Goal: Information Seeking & Learning: Learn about a topic

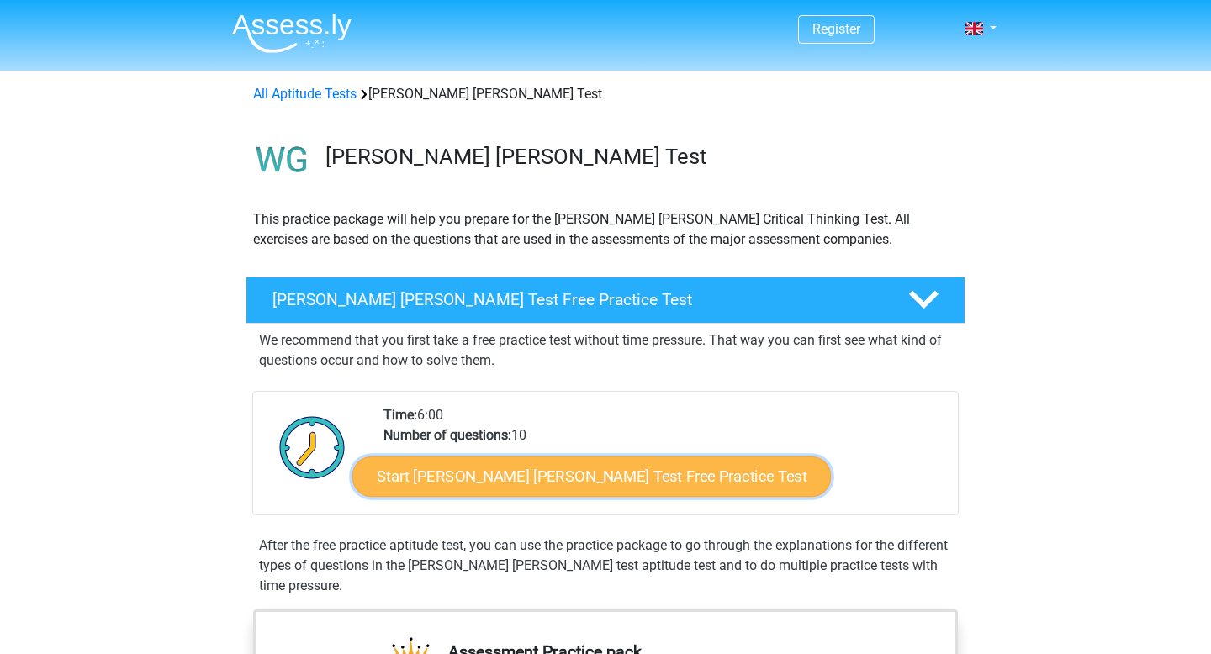
click at [467, 478] on link "Start [PERSON_NAME] [PERSON_NAME] Test Free Practice Test" at bounding box center [591, 477] width 479 height 40
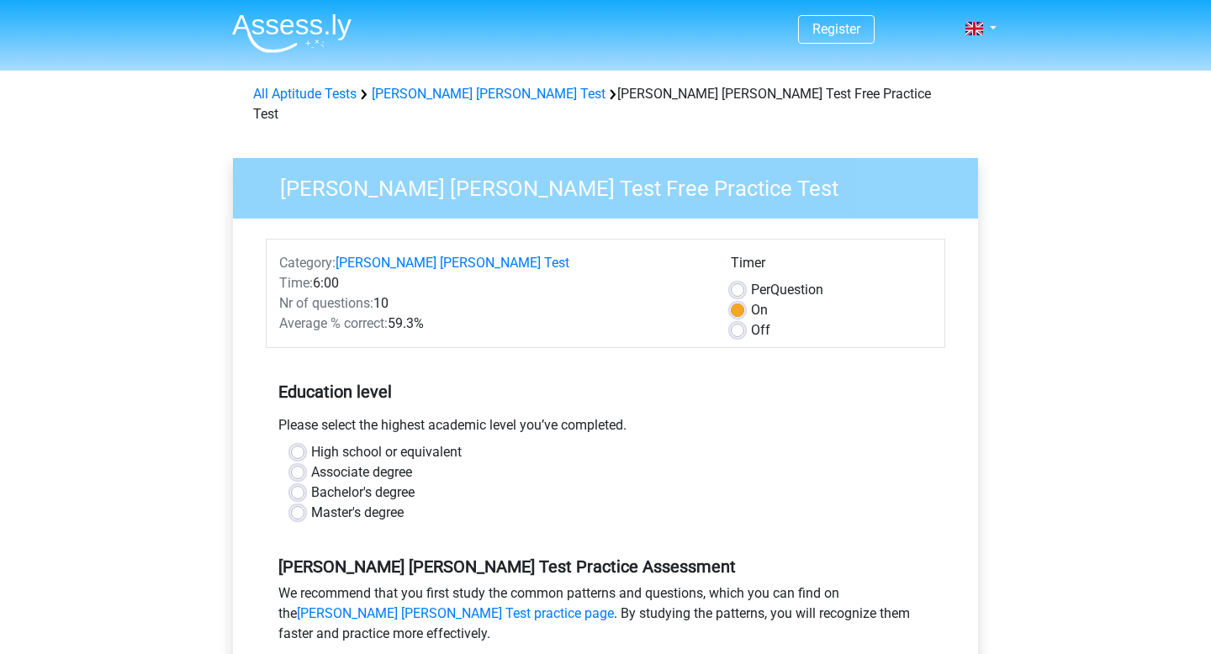
scroll to position [88, 0]
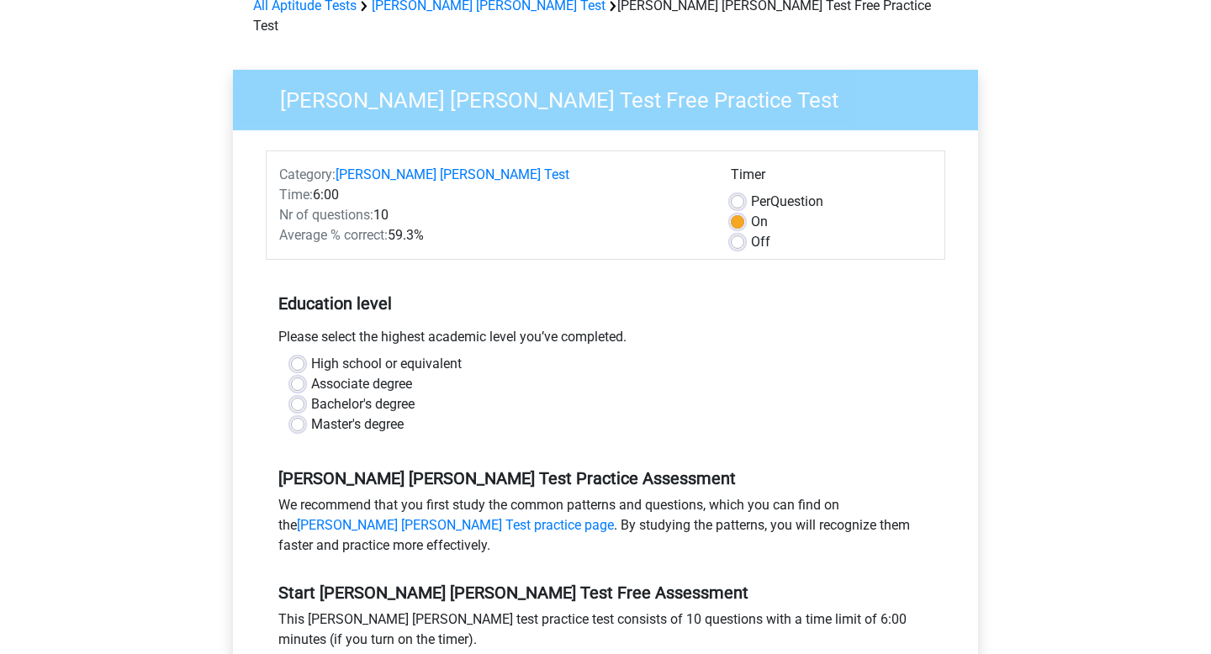
click at [297, 394] on div "Bachelor's degree" at bounding box center [605, 404] width 629 height 20
click at [296, 394] on div "Bachelor's degree" at bounding box center [605, 404] width 629 height 20
click at [311, 394] on label "Bachelor's degree" at bounding box center [362, 404] width 103 height 20
click at [298, 394] on input "Bachelor's degree" at bounding box center [297, 402] width 13 height 17
radio input "true"
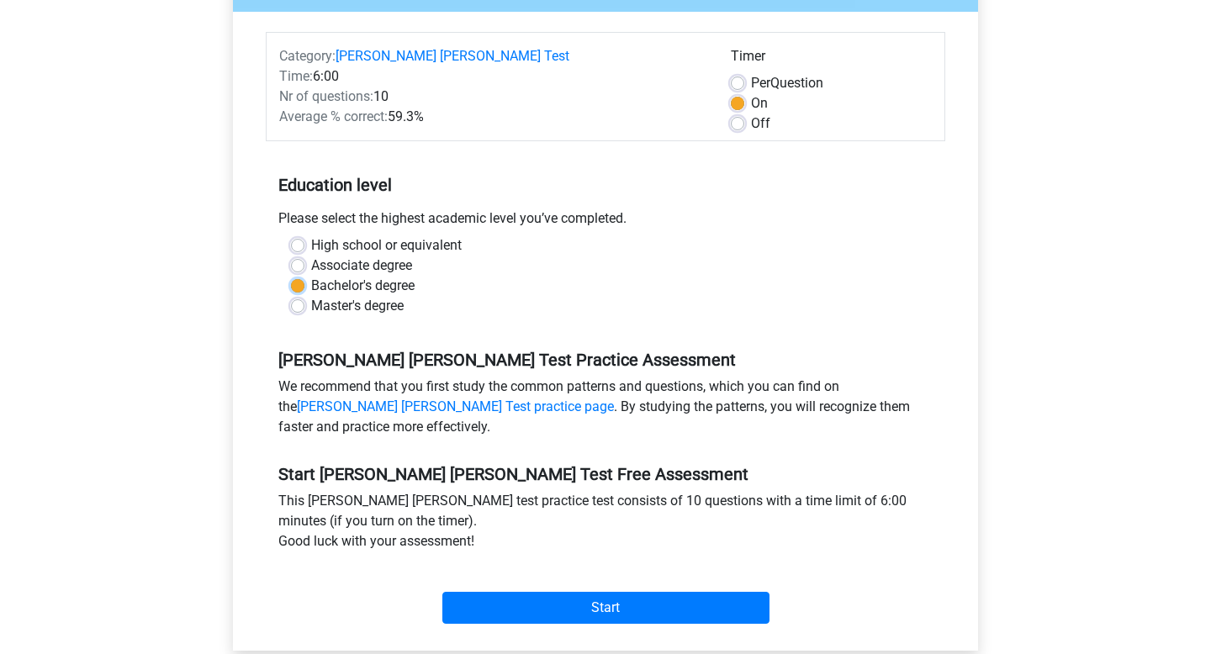
scroll to position [205, 0]
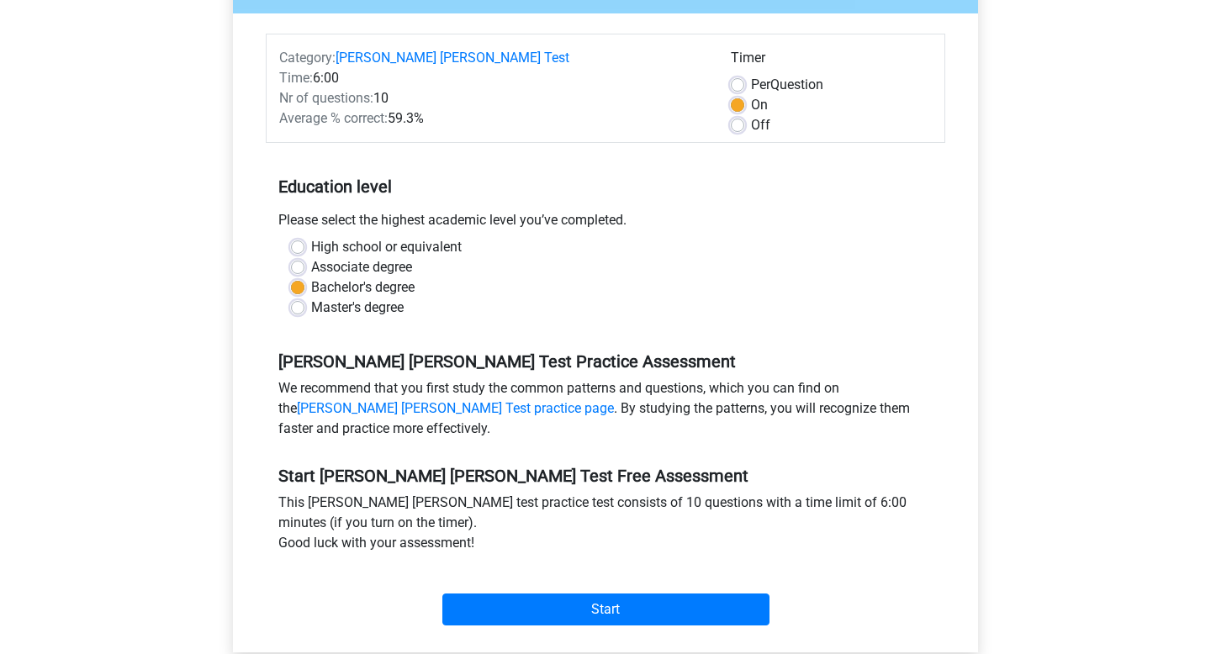
click at [751, 115] on label "Off" at bounding box center [760, 125] width 19 height 20
click at [739, 115] on input "Off" at bounding box center [737, 123] width 13 height 17
radio input "true"
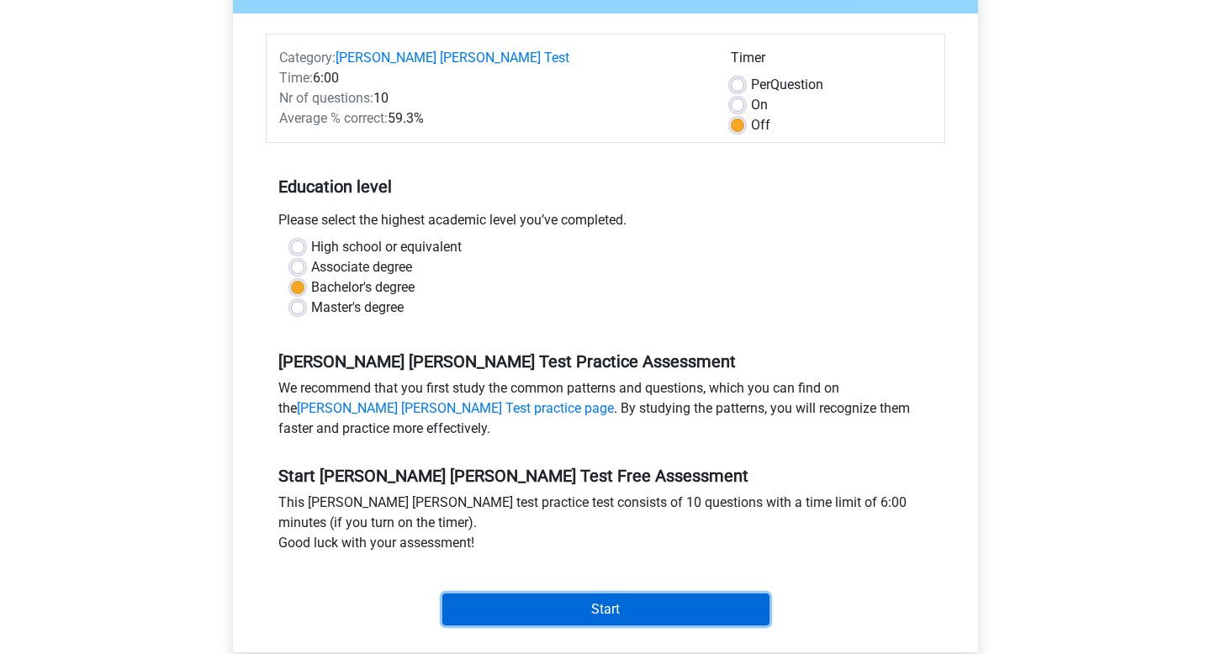
click at [549, 605] on input "Start" at bounding box center [605, 610] width 327 height 32
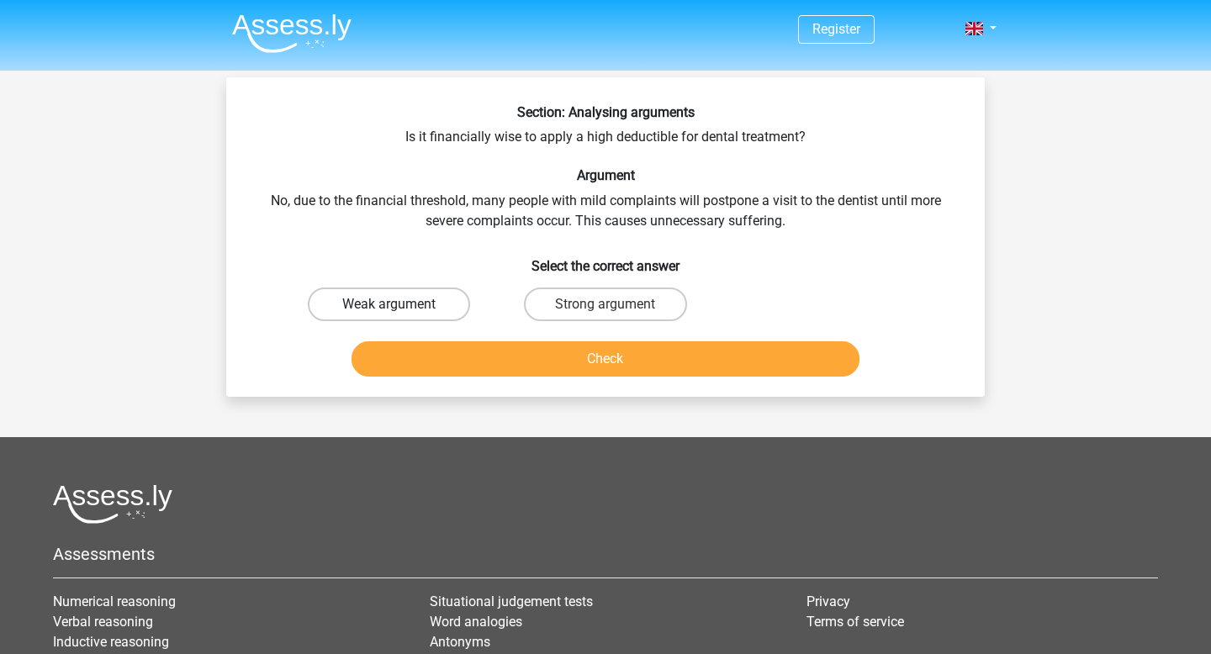
click at [422, 303] on label "Weak argument" at bounding box center [389, 305] width 162 height 34
click at [400, 304] on input "Weak argument" at bounding box center [394, 309] width 11 height 11
radio input "true"
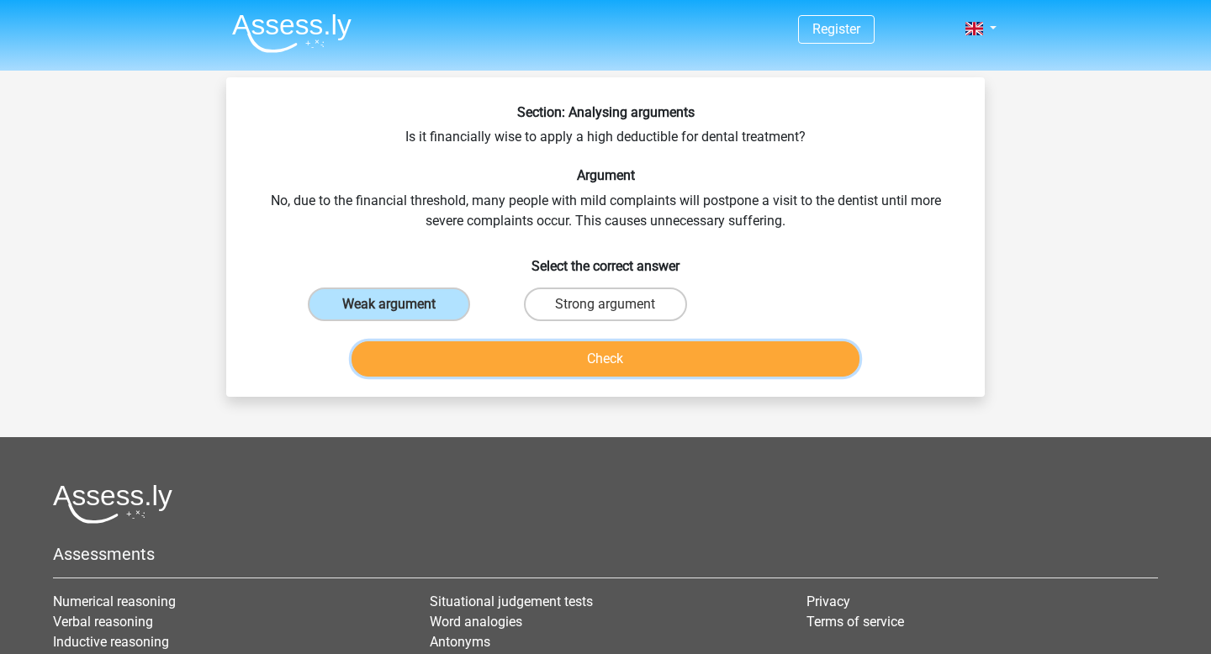
click at [547, 370] on button "Check" at bounding box center [606, 358] width 509 height 35
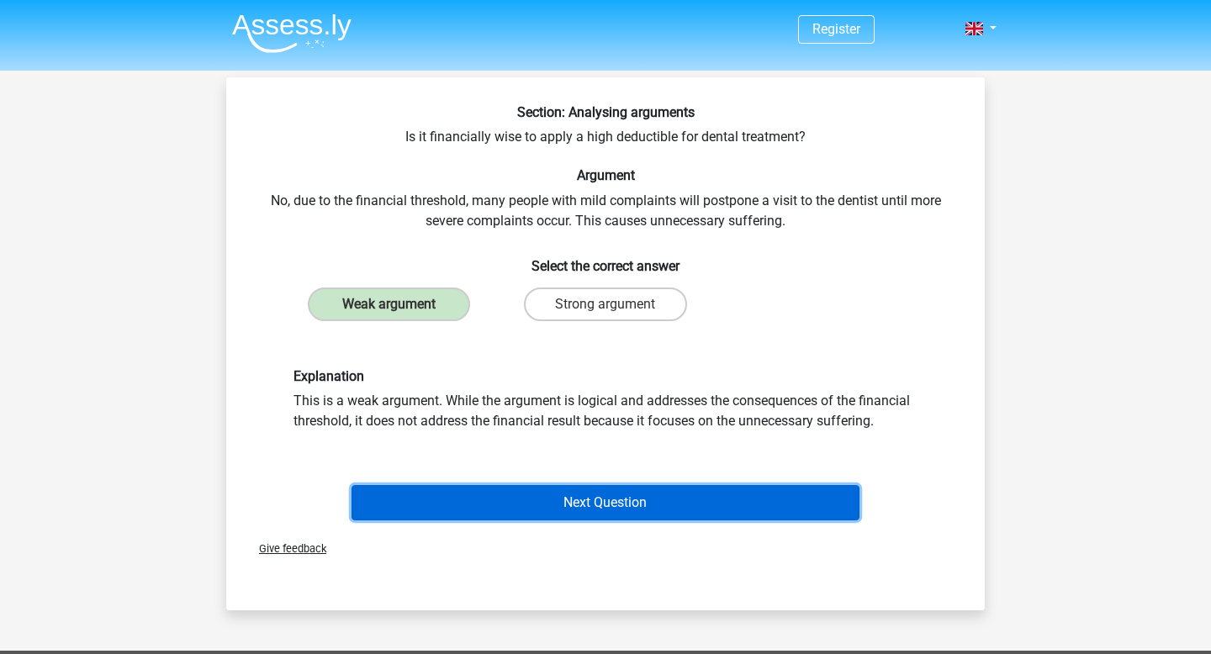
click at [585, 491] on button "Next Question" at bounding box center [606, 502] width 509 height 35
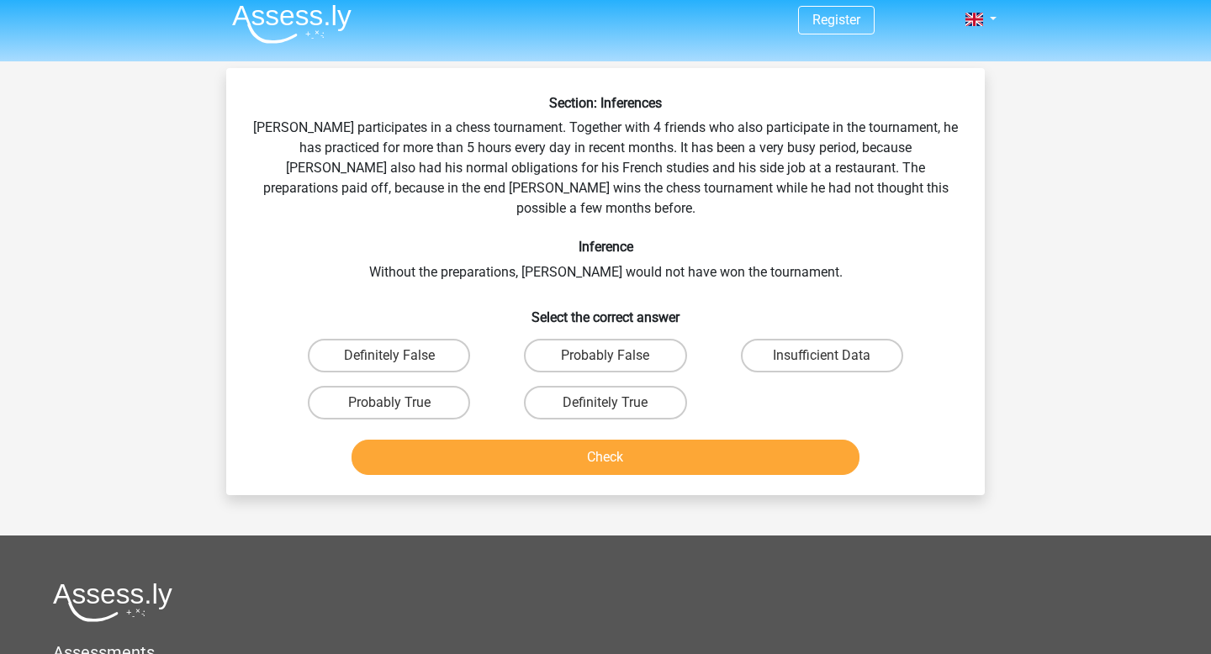
scroll to position [7, 0]
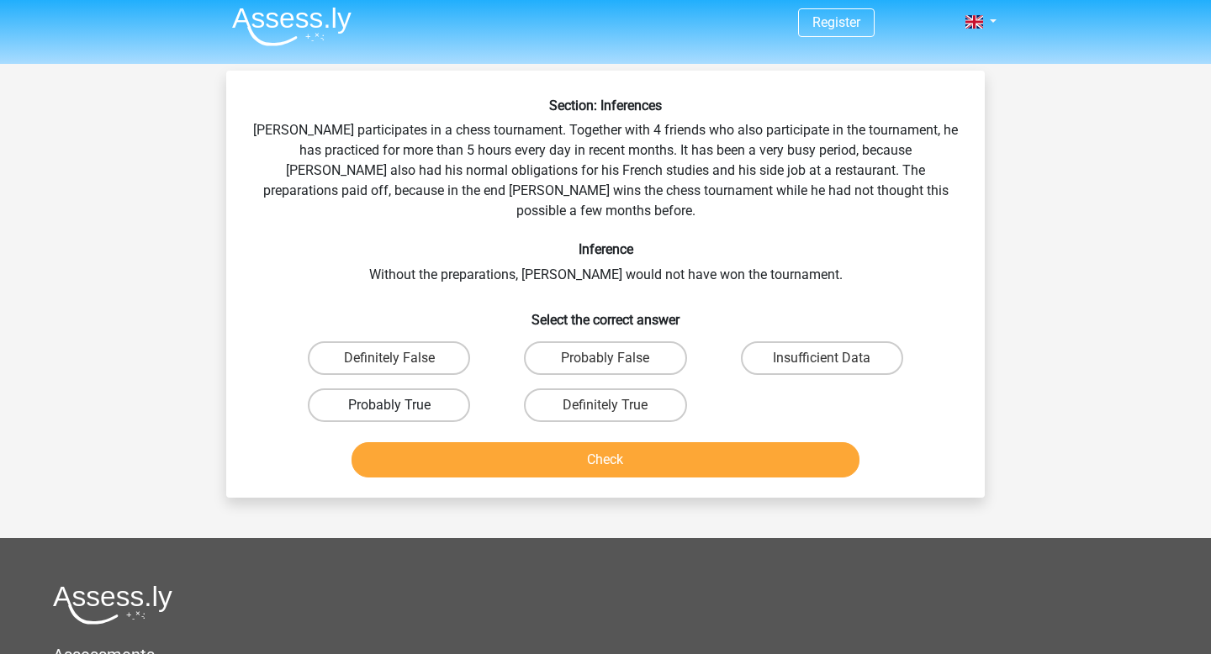
click at [396, 389] on label "Probably True" at bounding box center [389, 406] width 162 height 34
click at [396, 405] on input "Probably True" at bounding box center [394, 410] width 11 height 11
radio input "true"
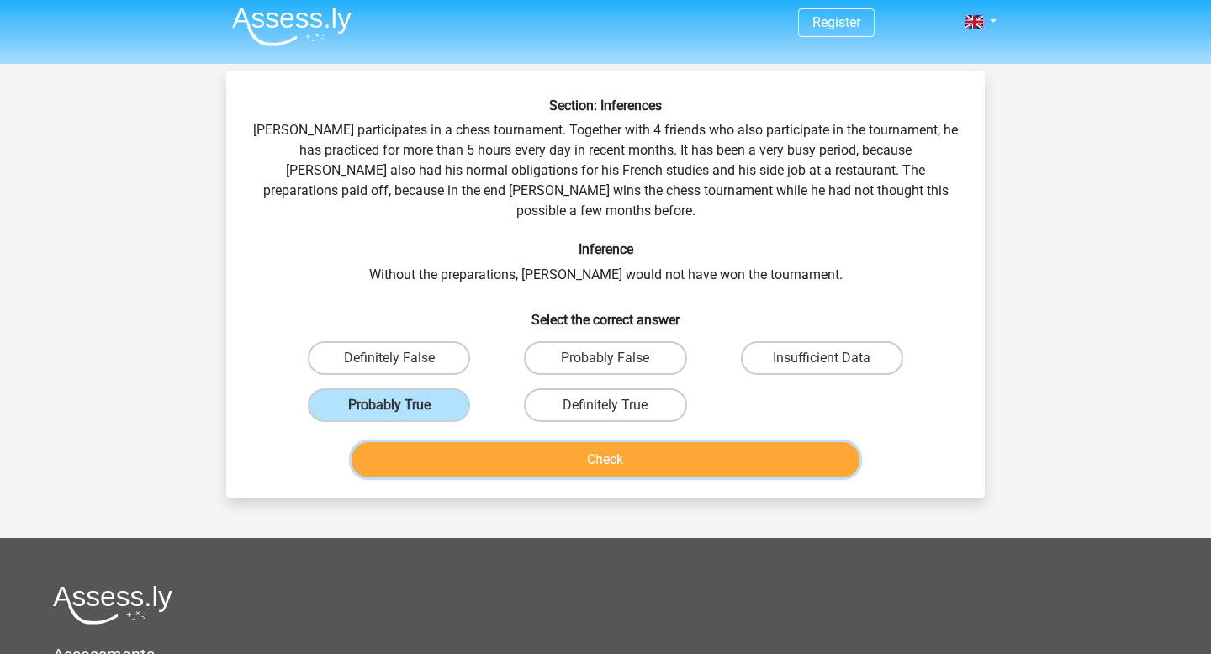
click at [514, 442] on button "Check" at bounding box center [606, 459] width 509 height 35
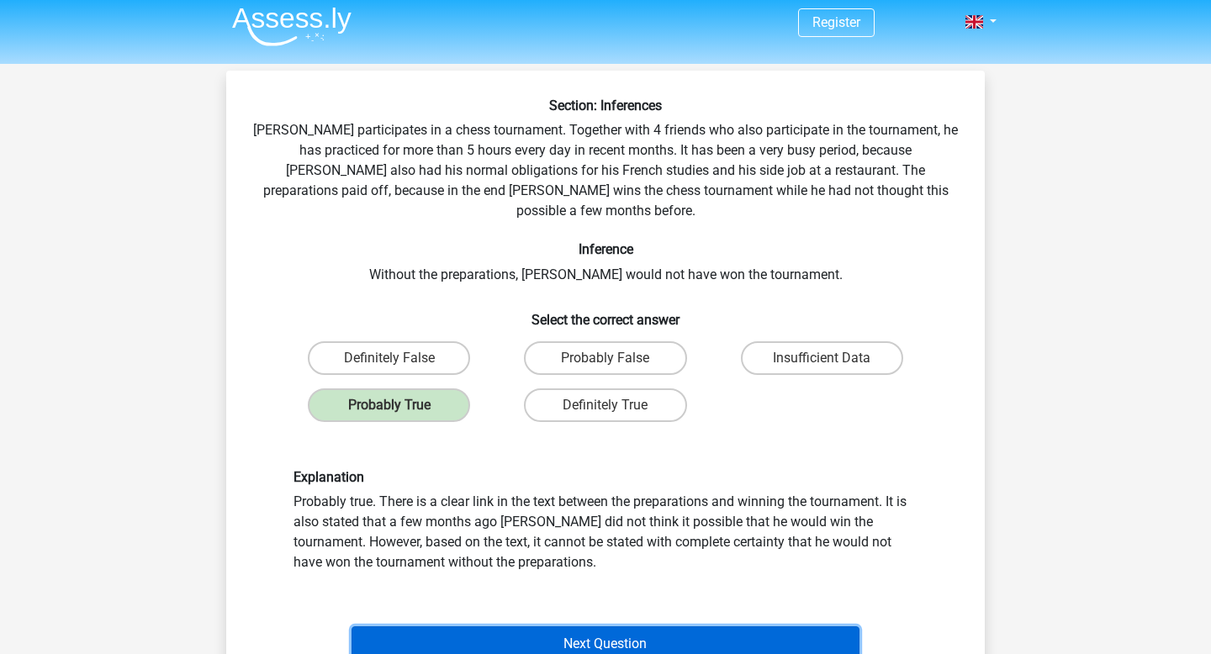
click at [514, 627] on button "Next Question" at bounding box center [606, 644] width 509 height 35
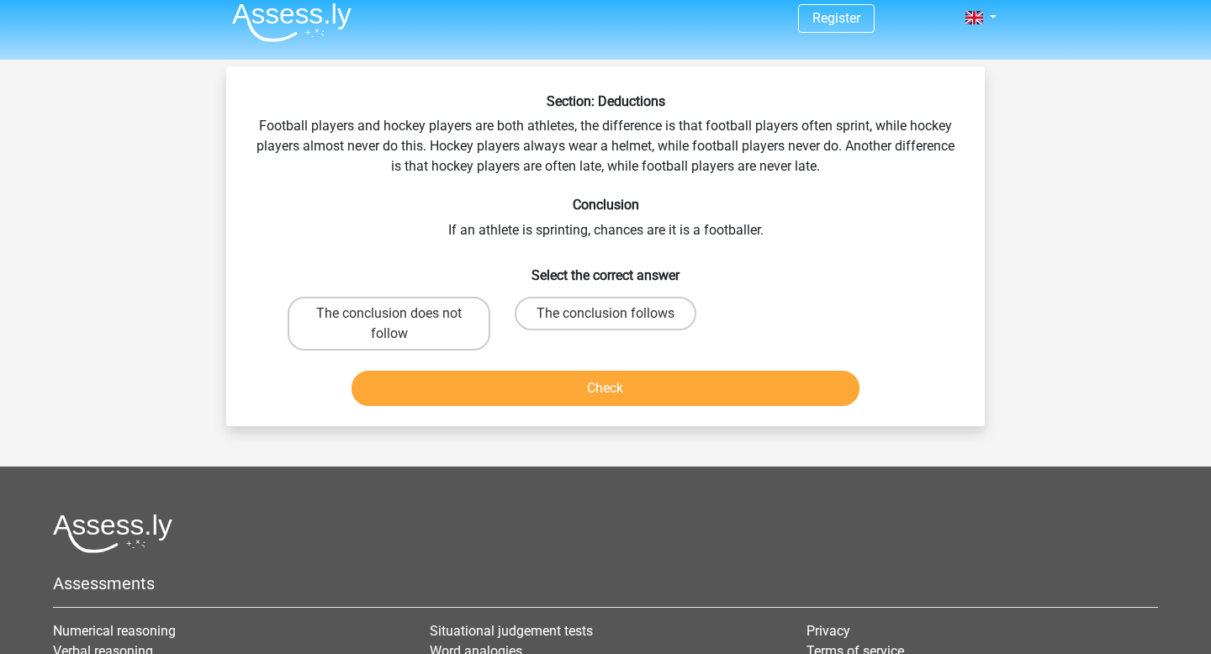
scroll to position [0, 0]
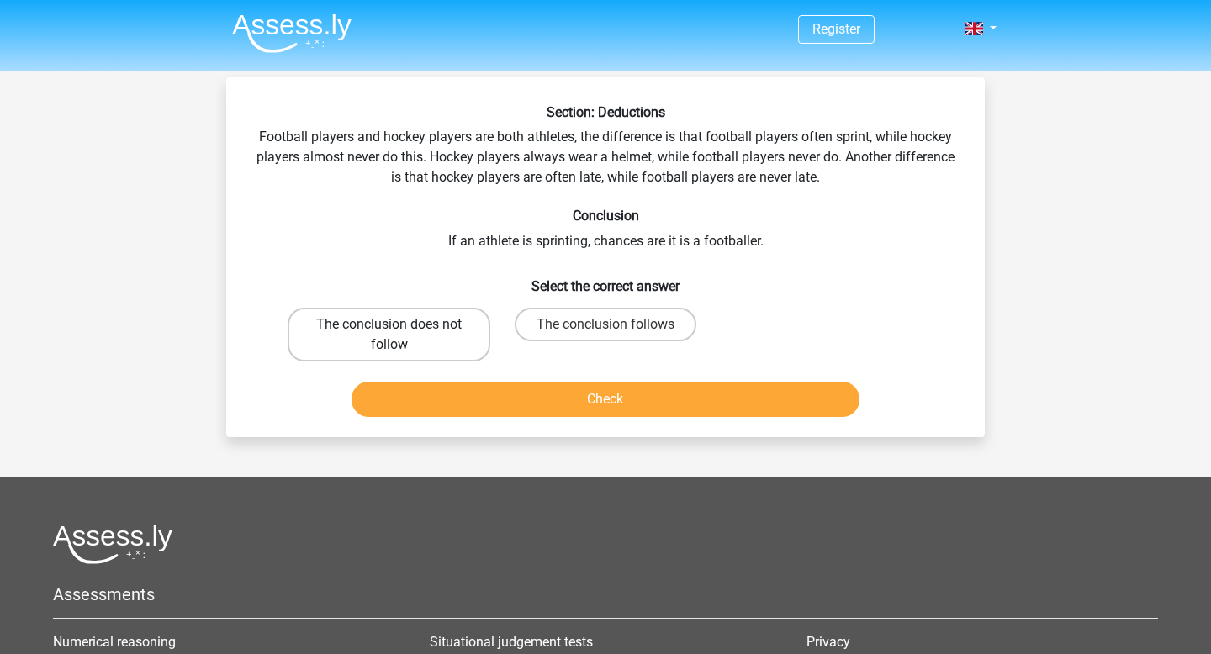
click at [454, 345] on label "The conclusion does not follow" at bounding box center [389, 335] width 203 height 54
click at [400, 336] on input "The conclusion does not follow" at bounding box center [394, 330] width 11 height 11
radio input "true"
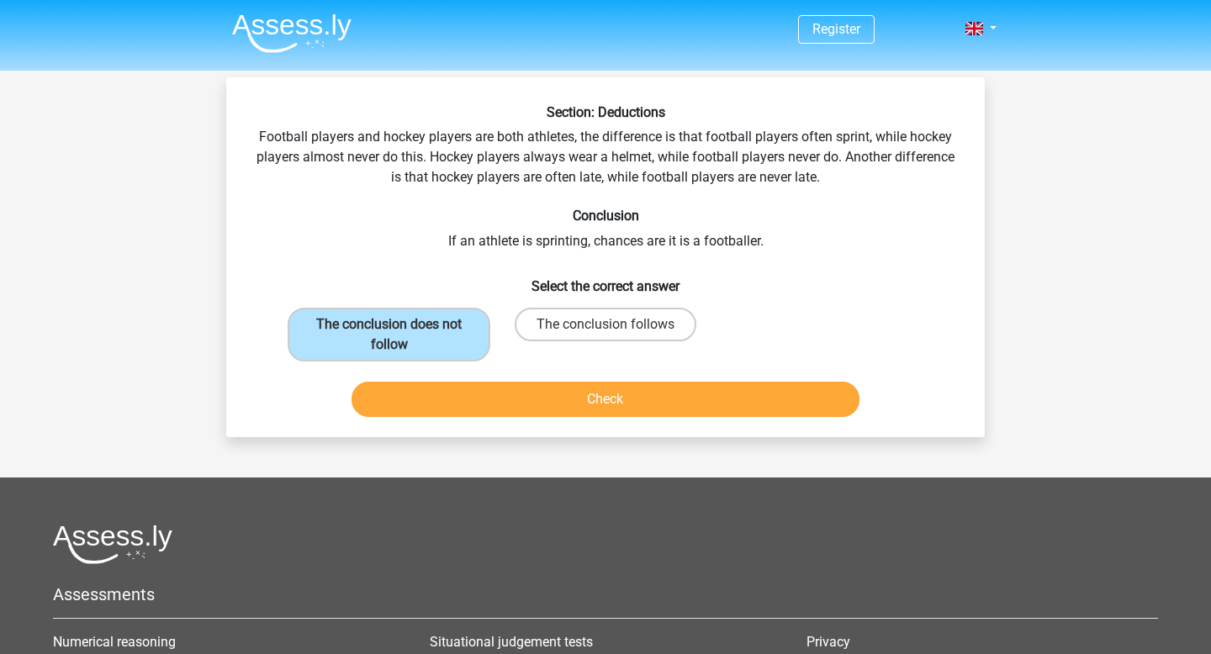
click at [518, 429] on div "Section: Deductions Football players and hockey players are both athletes, the …" at bounding box center [605, 257] width 759 height 360
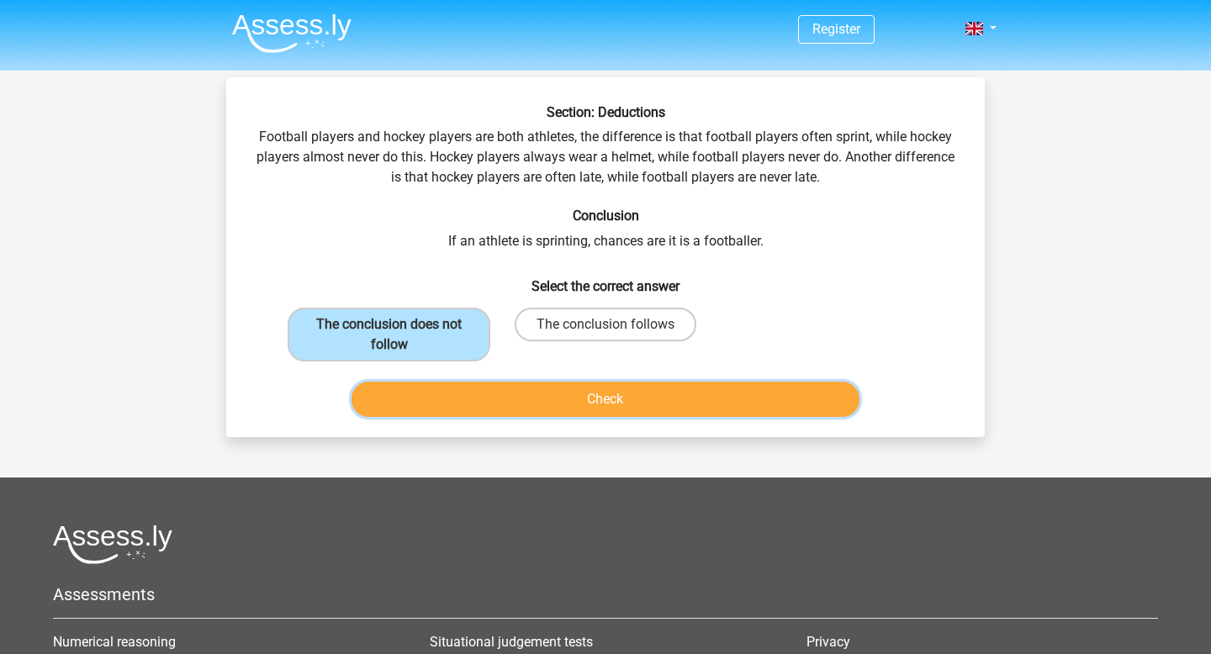
click at [516, 412] on button "Check" at bounding box center [606, 399] width 509 height 35
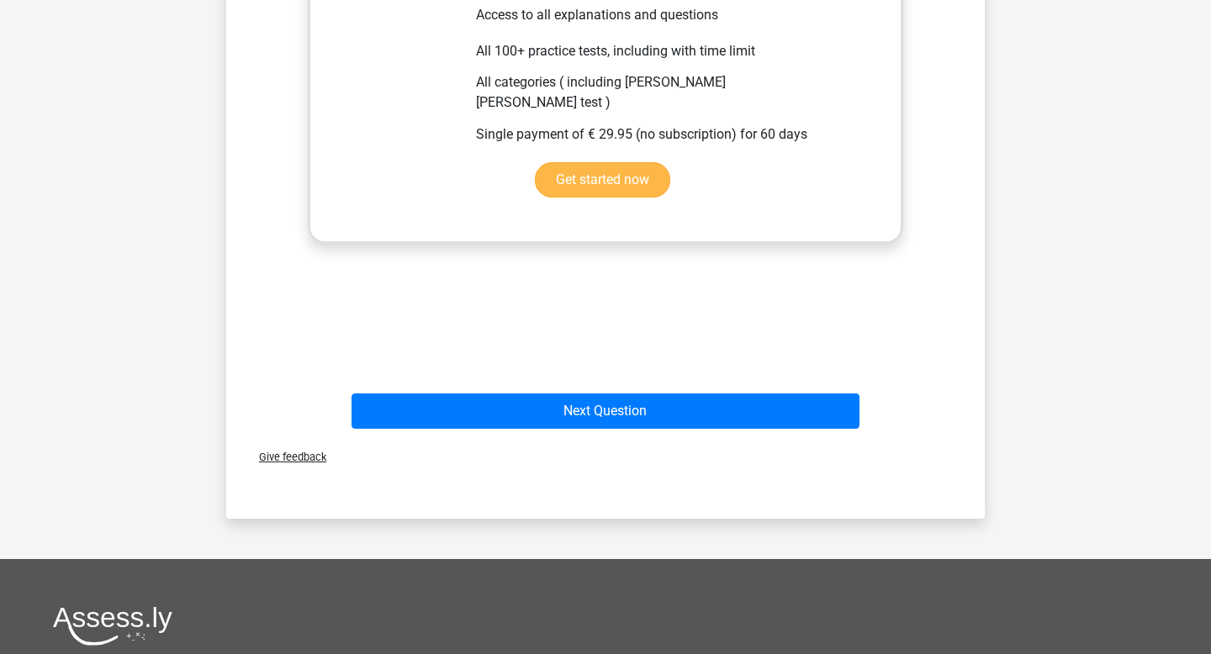
scroll to position [879, 0]
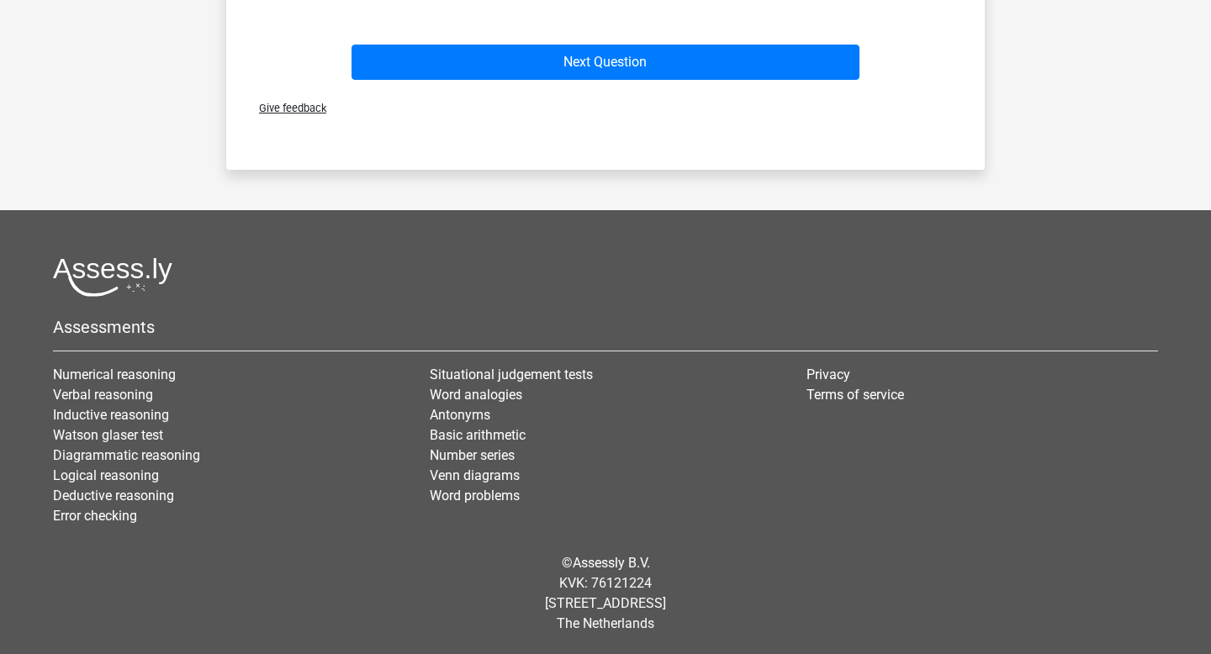
click at [498, 45] on div "Next Question" at bounding box center [605, 66] width 649 height 42
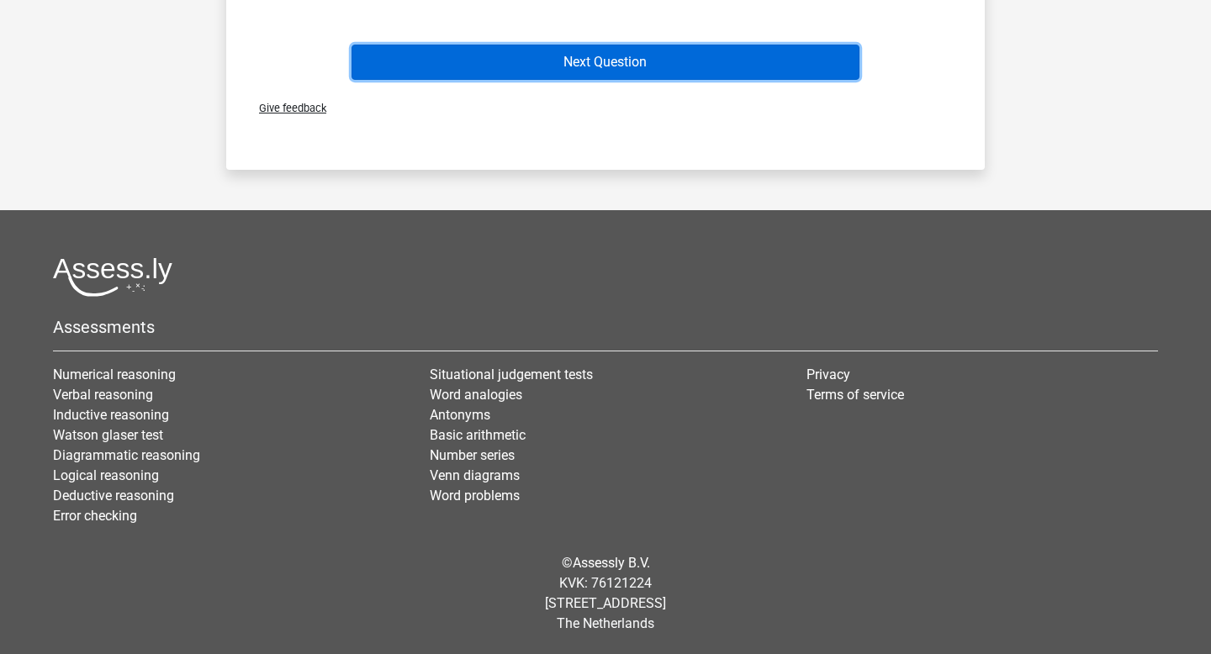
click at [511, 64] on button "Next Question" at bounding box center [606, 62] width 509 height 35
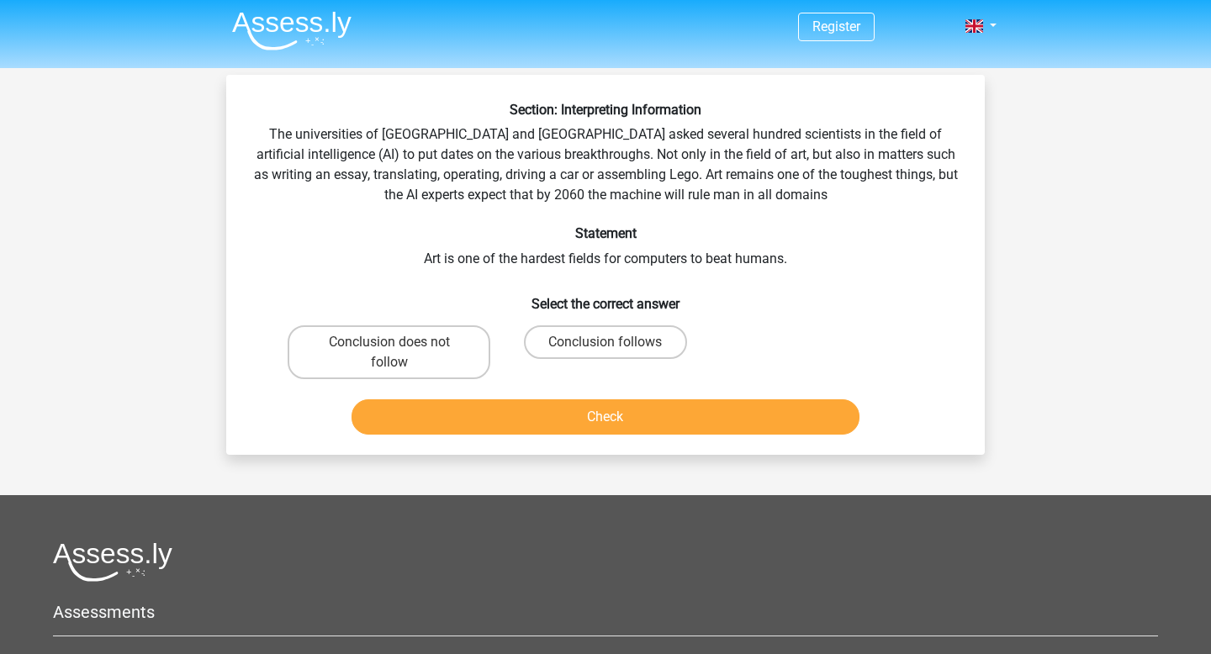
scroll to position [5, 0]
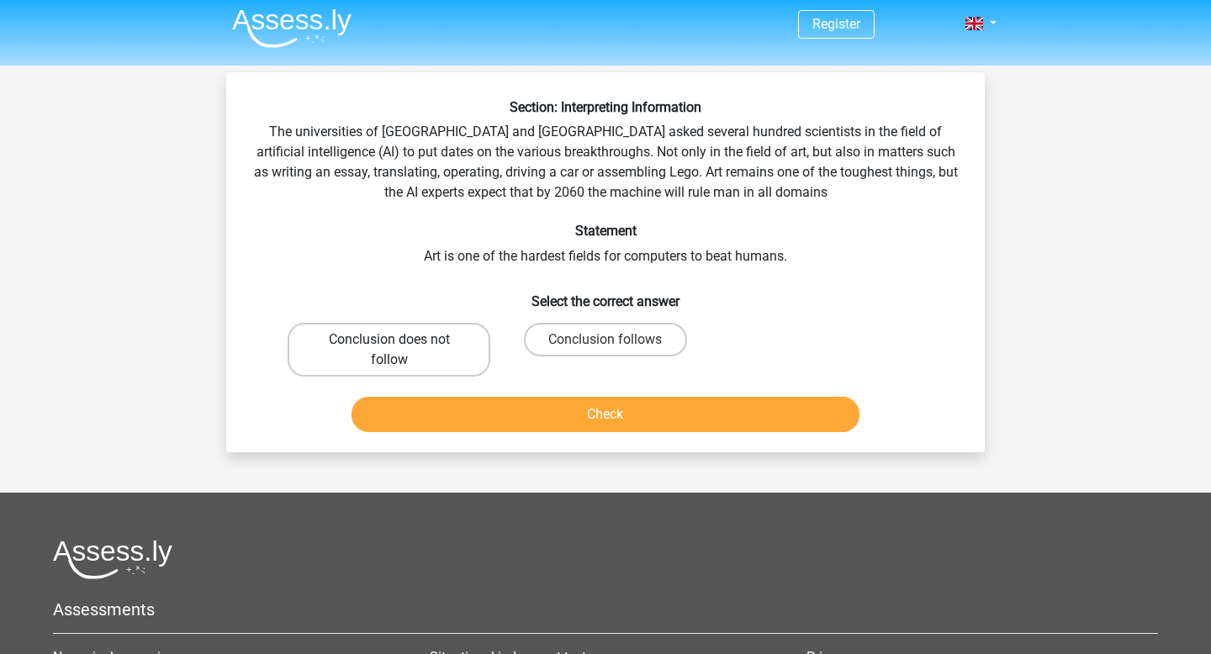
click at [437, 342] on label "Conclusion does not follow" at bounding box center [389, 350] width 203 height 54
click at [400, 342] on input "Conclusion does not follow" at bounding box center [394, 345] width 11 height 11
radio input "true"
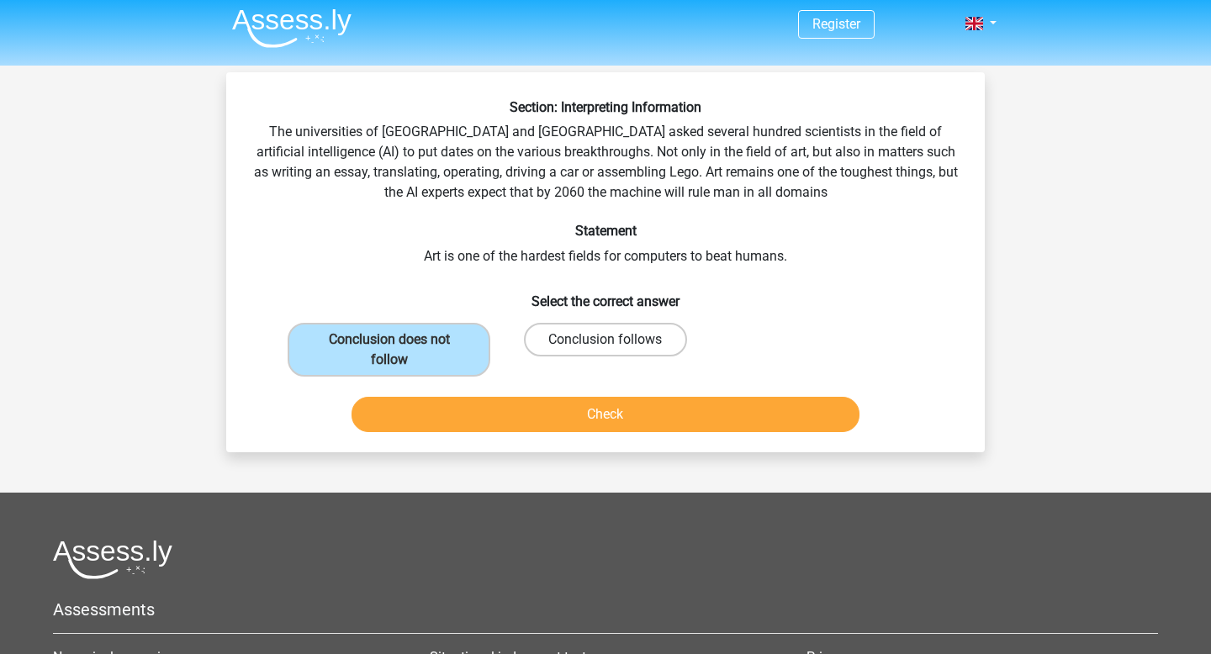
click at [630, 341] on label "Conclusion follows" at bounding box center [605, 340] width 162 height 34
click at [616, 341] on input "Conclusion follows" at bounding box center [611, 345] width 11 height 11
radio input "true"
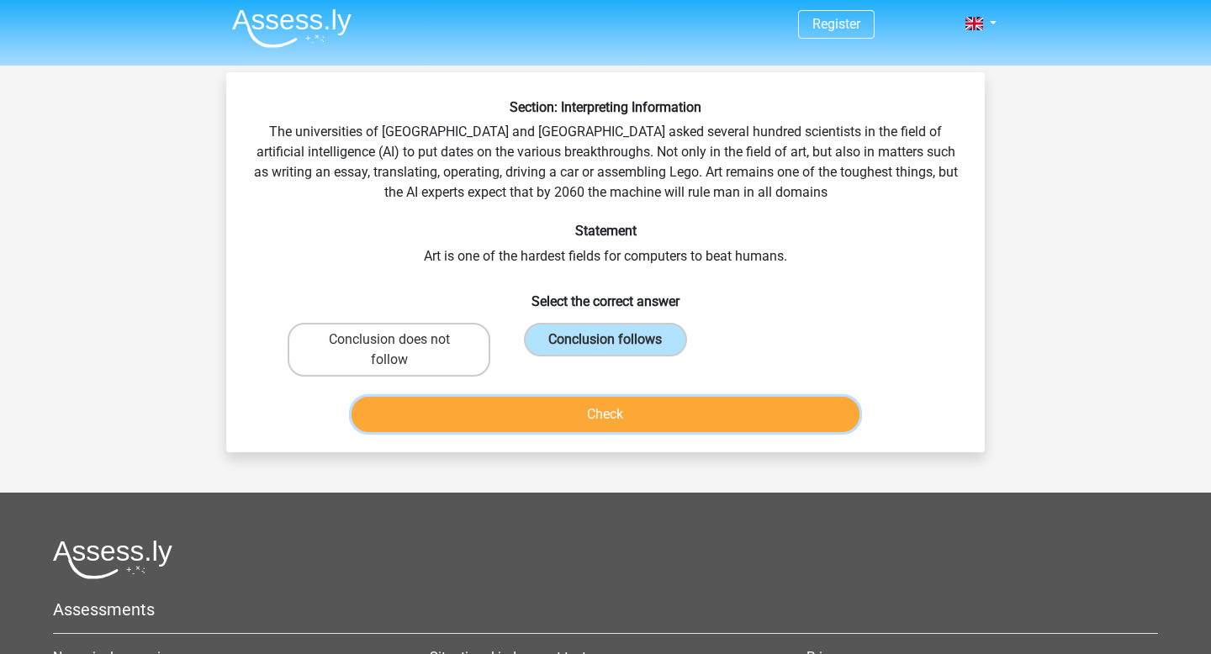
click at [619, 410] on button "Check" at bounding box center [606, 414] width 509 height 35
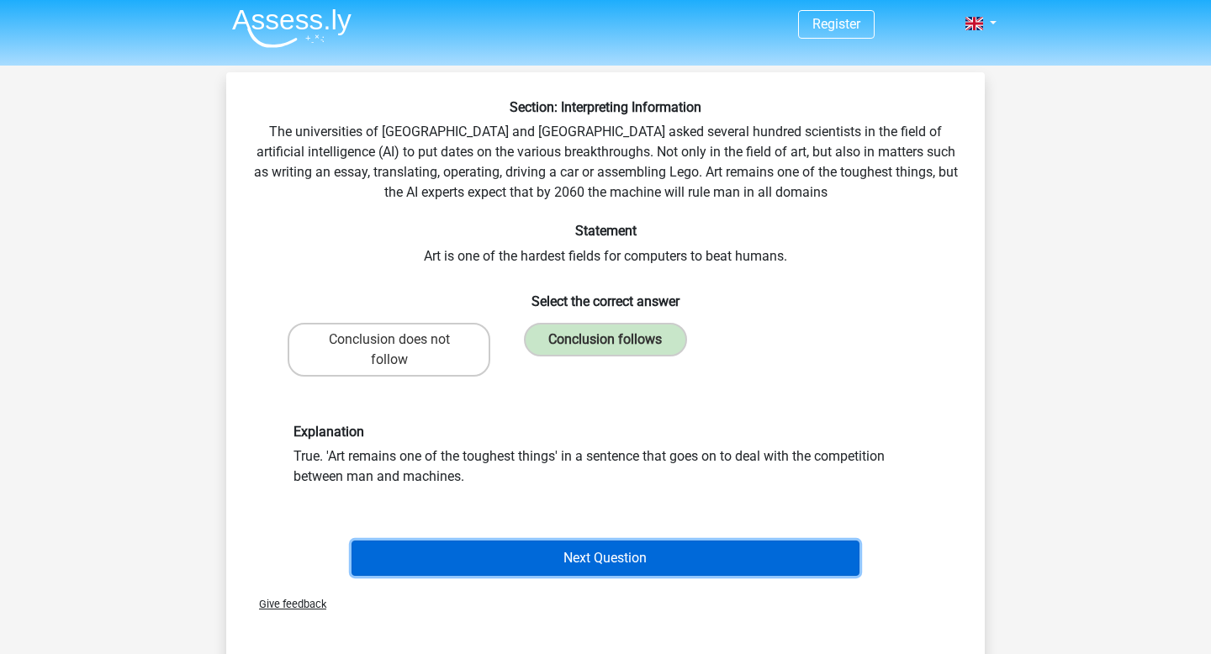
click at [568, 547] on button "Next Question" at bounding box center [606, 558] width 509 height 35
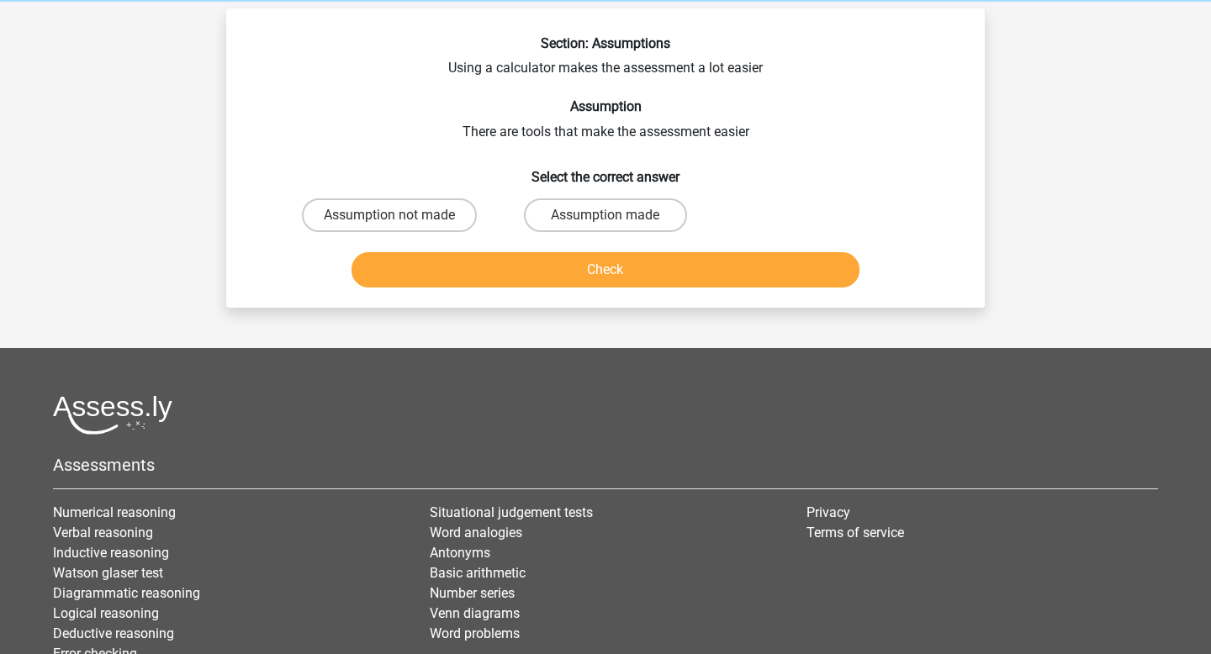
scroll to position [63, 0]
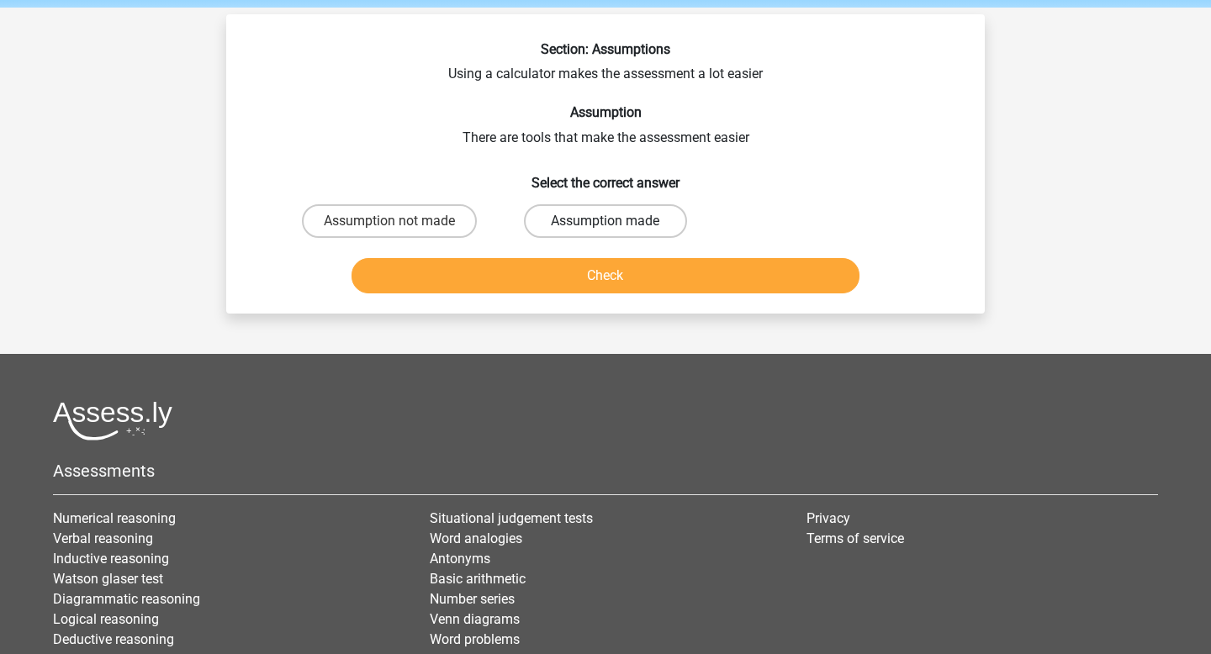
click at [591, 234] on label "Assumption made" at bounding box center [605, 221] width 162 height 34
click at [606, 232] on input "Assumption made" at bounding box center [611, 226] width 11 height 11
radio input "true"
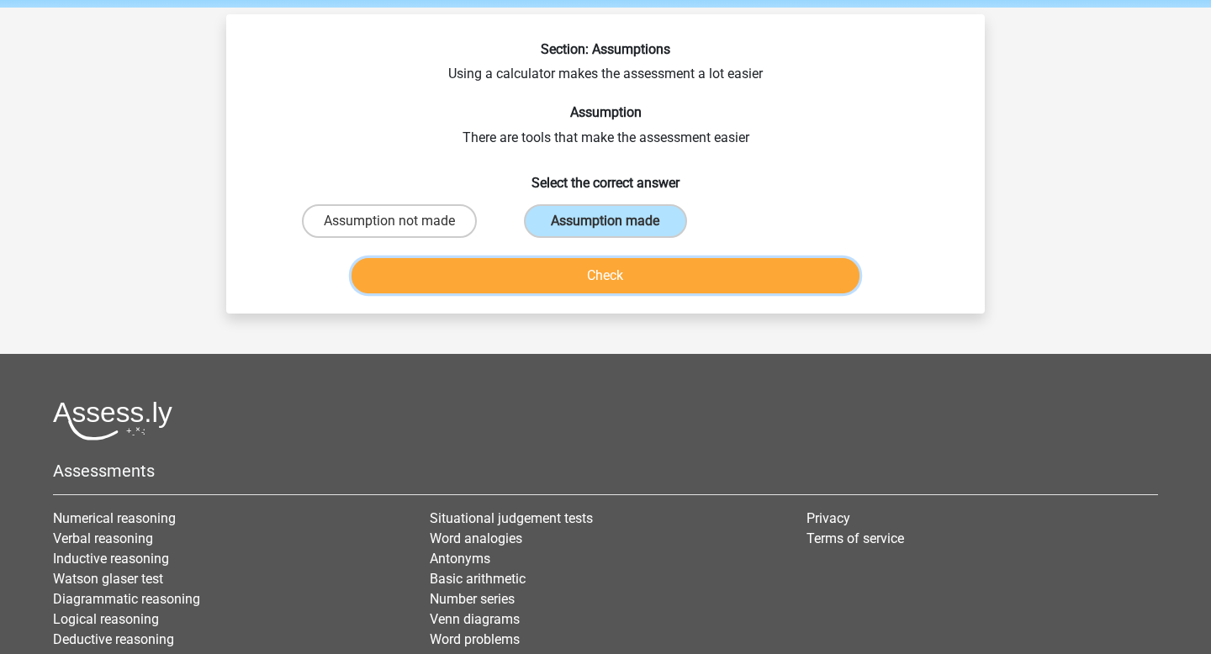
click at [603, 281] on button "Check" at bounding box center [606, 275] width 509 height 35
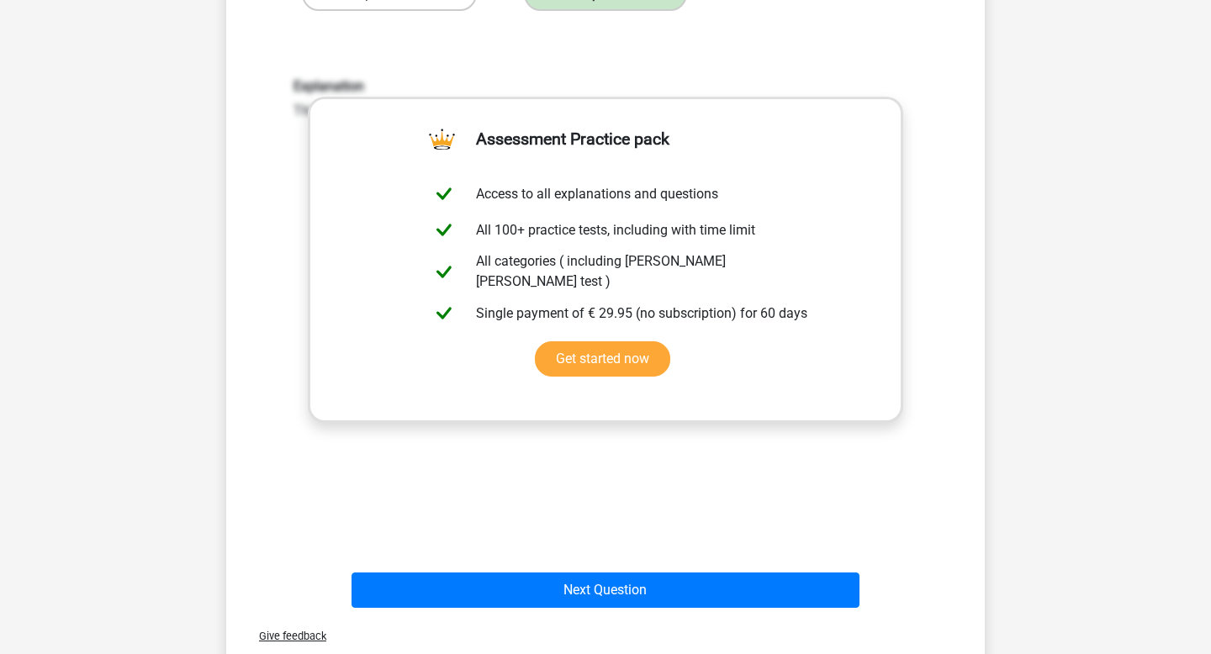
scroll to position [303, 0]
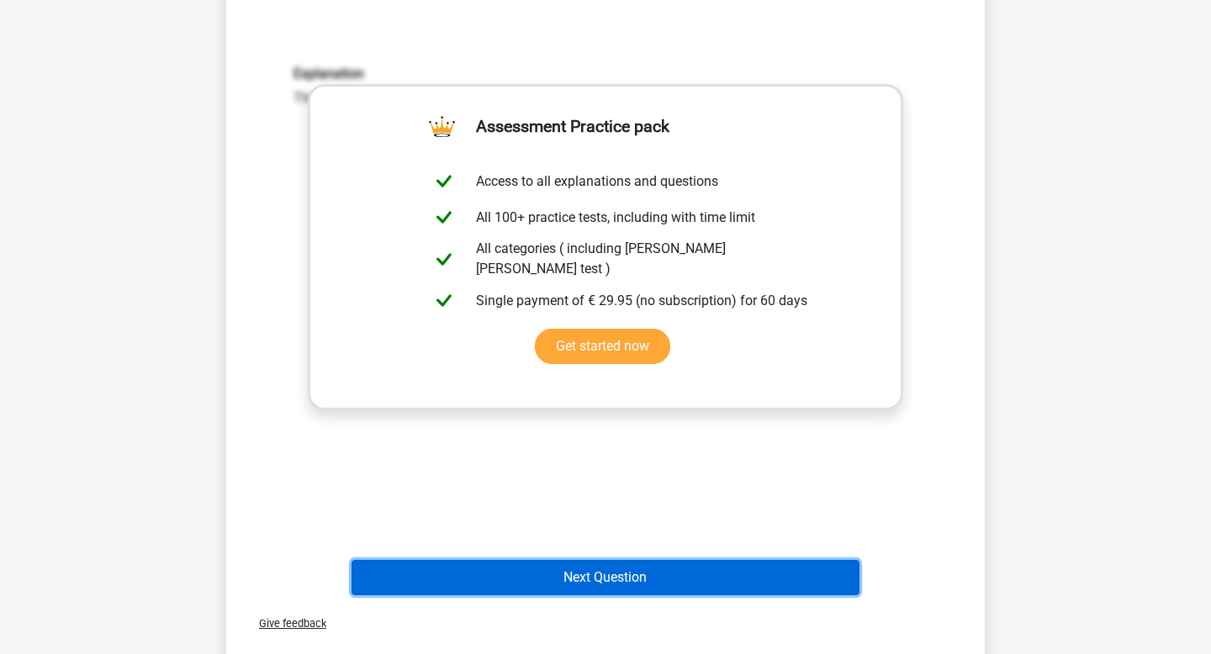
click at [625, 595] on button "Next Question" at bounding box center [606, 577] width 509 height 35
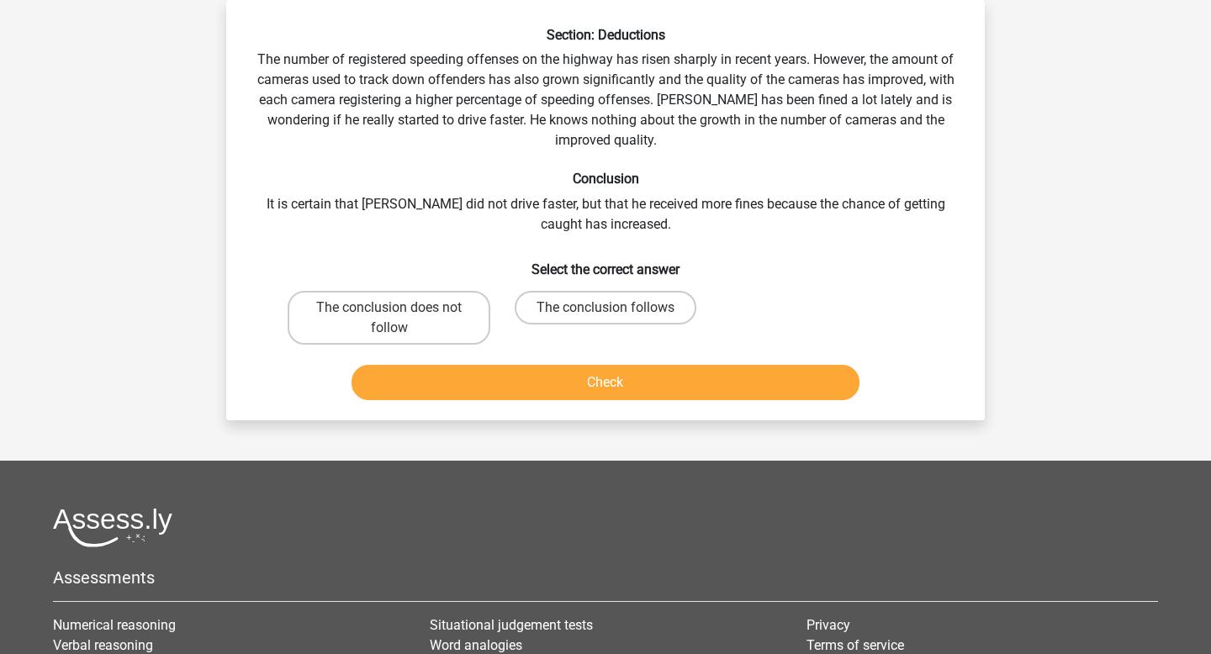
scroll to position [0, 0]
